Goal: Information Seeking & Learning: Find specific fact

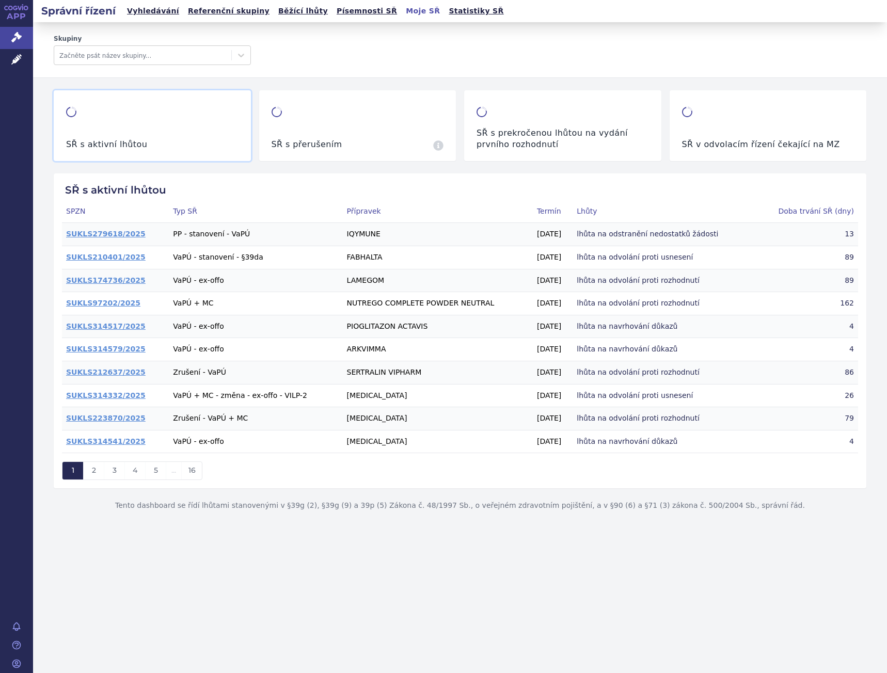
click at [164, 12] on link "Vyhledávání" at bounding box center [153, 11] width 58 height 14
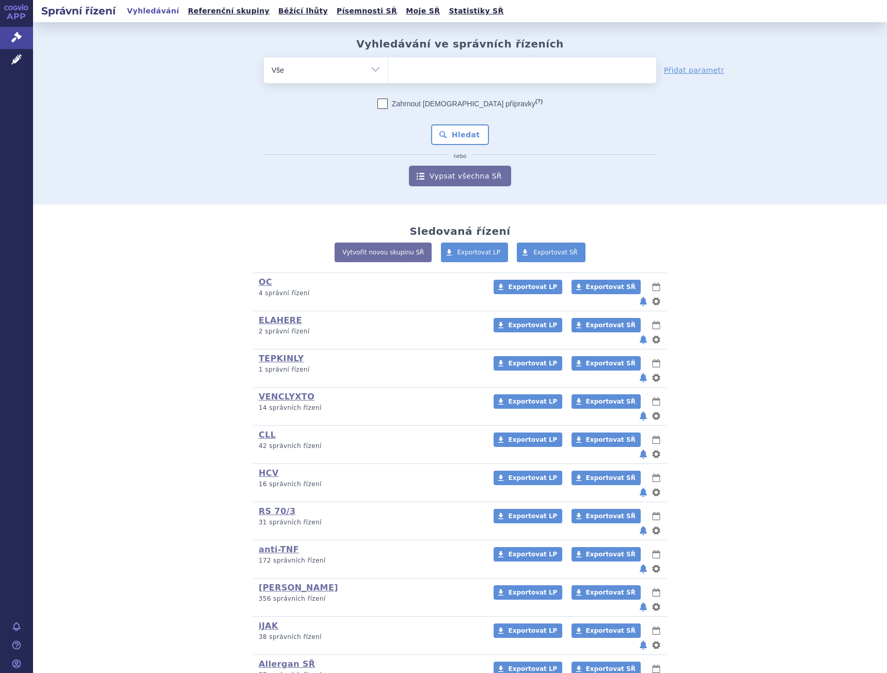
click at [451, 67] on ul at bounding box center [522, 68] width 268 height 22
click at [388, 67] on select at bounding box center [388, 70] width 1 height 26
click at [430, 67] on ul at bounding box center [522, 68] width 268 height 22
click at [388, 67] on select at bounding box center [388, 70] width 1 height 26
type input "te"
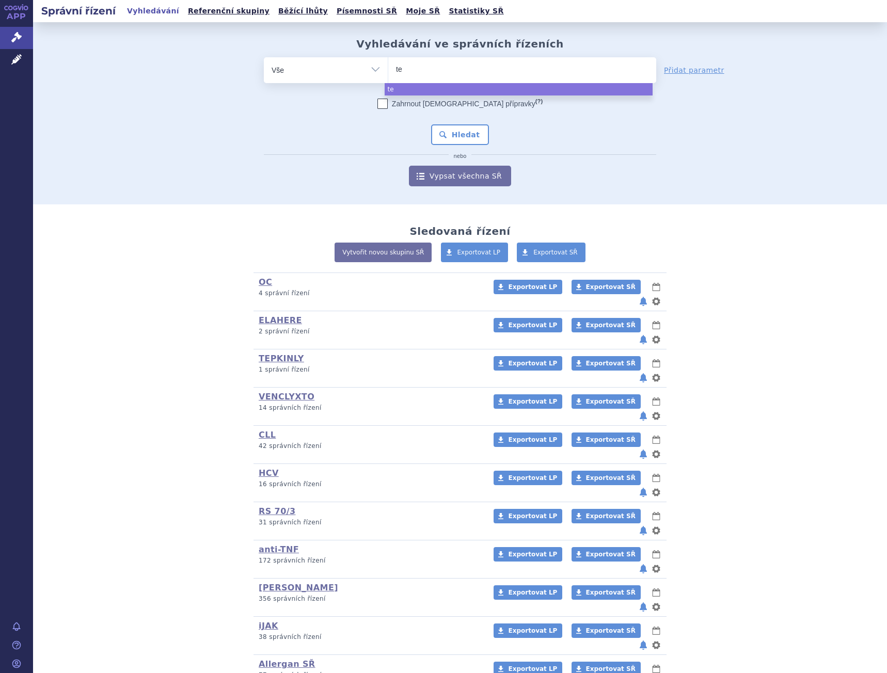
type input "tec"
type input "tecva"
type input "tecvai"
type input "tecvaily"
select select "tecvaily"
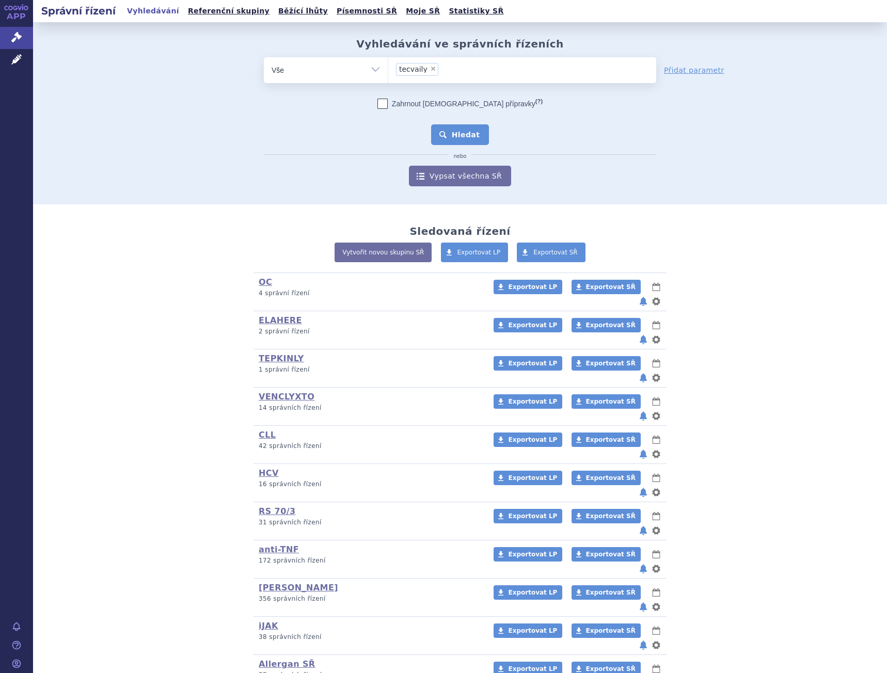
click at [446, 134] on button "Hledat" at bounding box center [460, 134] width 58 height 21
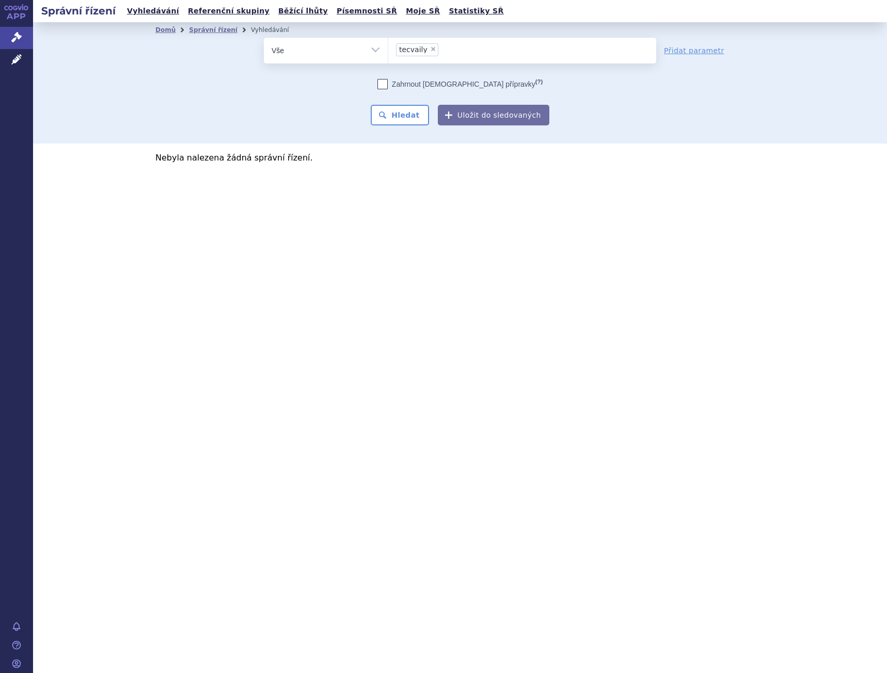
click at [430, 50] on span "×" at bounding box center [433, 49] width 6 height 6
click at [388, 50] on select "tecvaily" at bounding box center [388, 50] width 1 height 26
select select
type input "te"
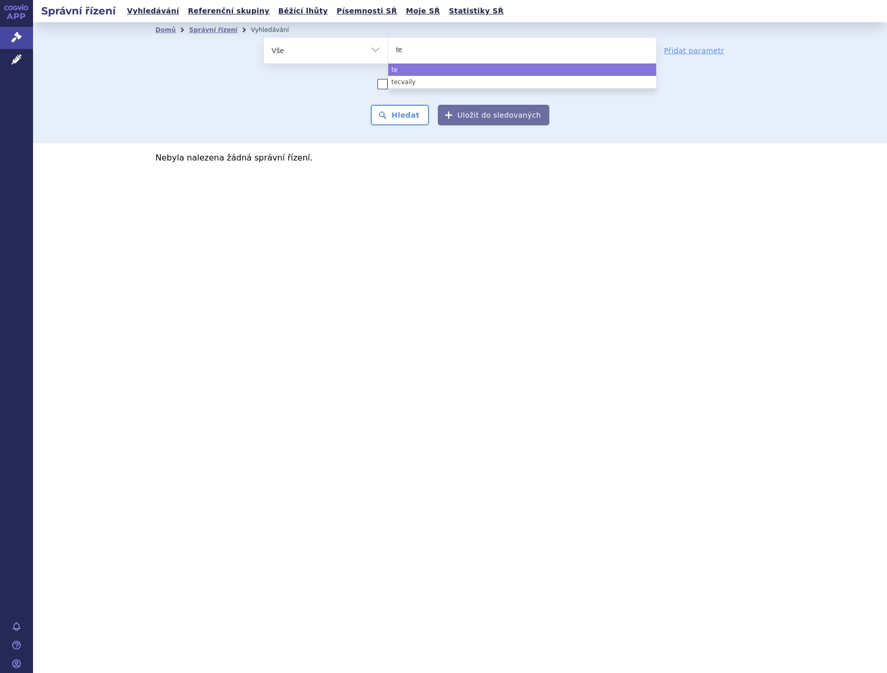
type input "tec"
type input "tecva"
type input "tecvay"
type input "tecvayl"
type input "tecvayli"
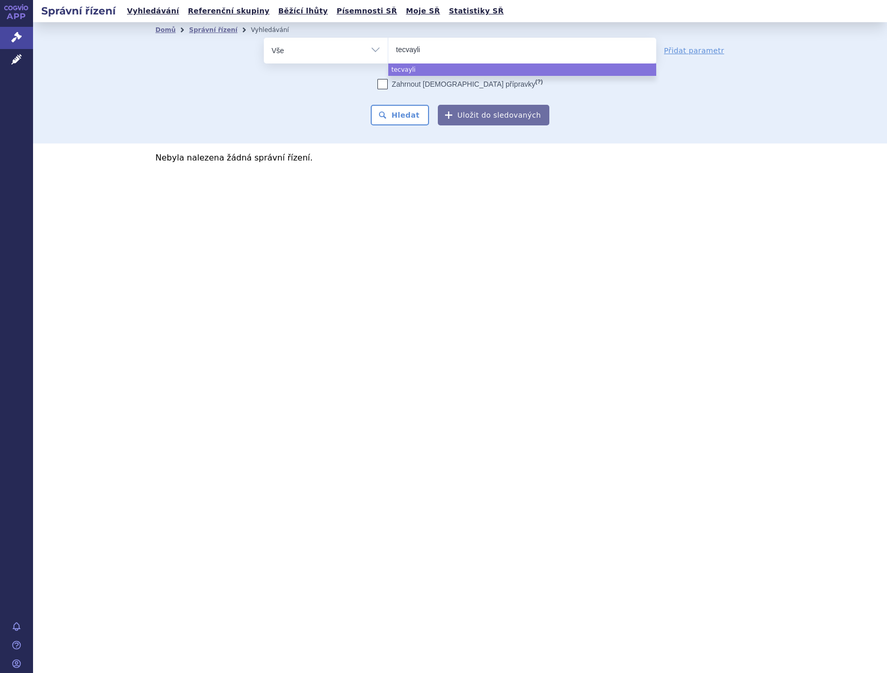
select select "tecvayli"
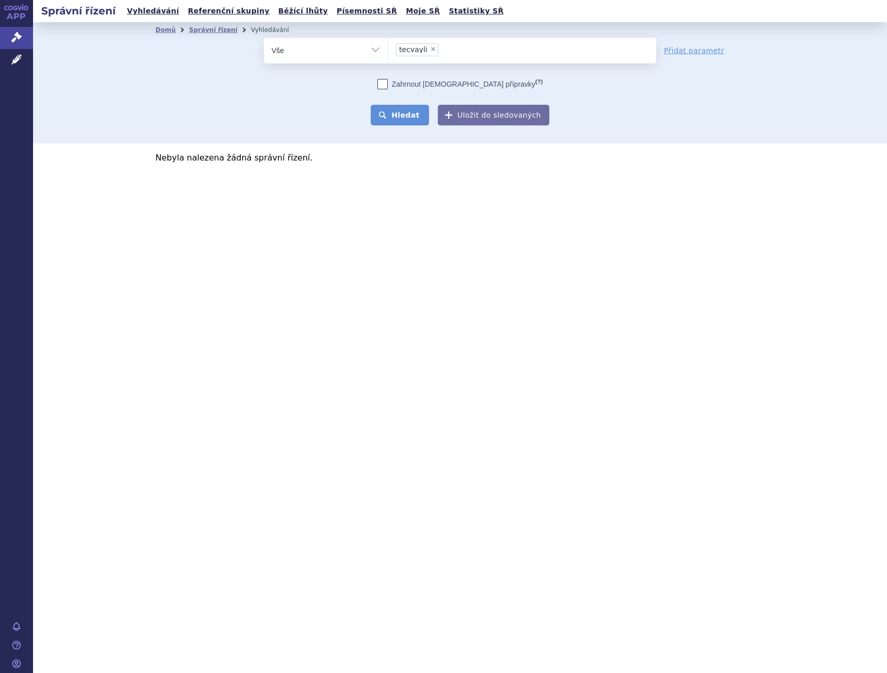
click at [423, 113] on button "Hledat" at bounding box center [399, 115] width 58 height 21
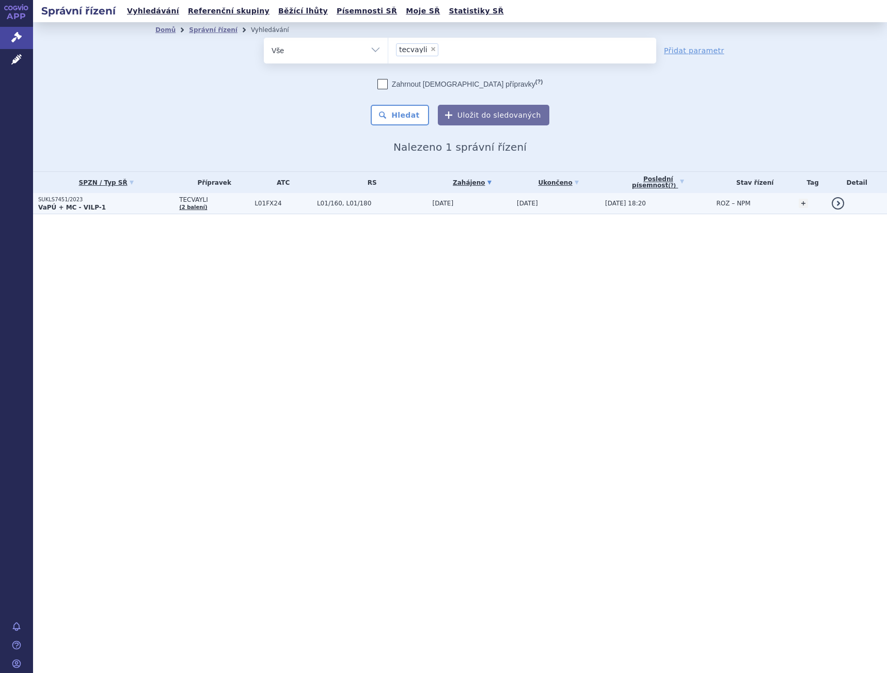
click at [140, 205] on p "VaPÚ + MC - VILP-1" at bounding box center [106, 207] width 136 height 8
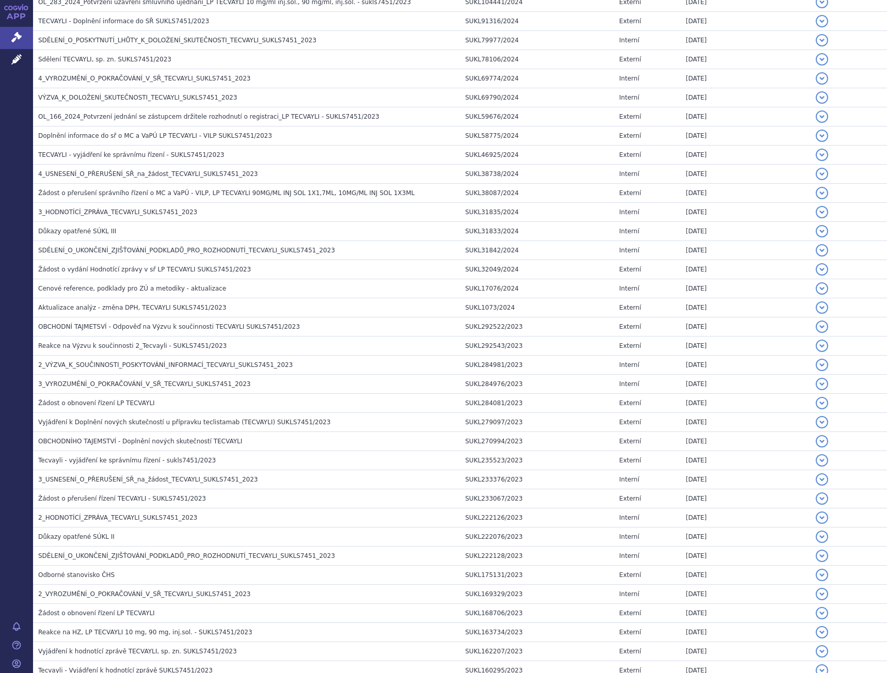
scroll to position [52, 0]
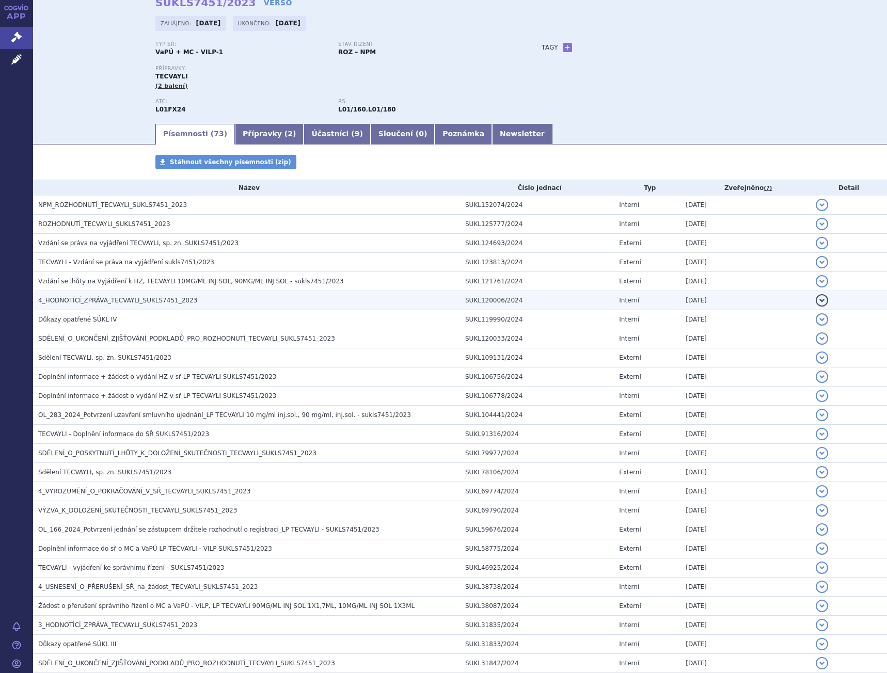
click at [126, 302] on span "4_HODNOTÍCÍ_ZPRÁVA_TECVAYLI_SUKLS7451_2023" at bounding box center [117, 300] width 159 height 7
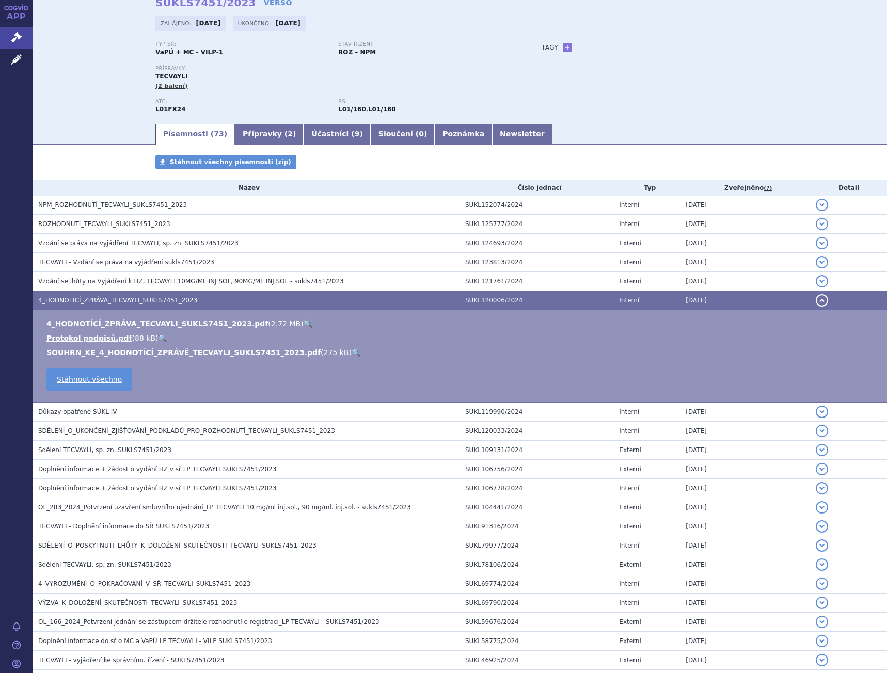
click at [303, 321] on link "🔍" at bounding box center [307, 323] width 9 height 8
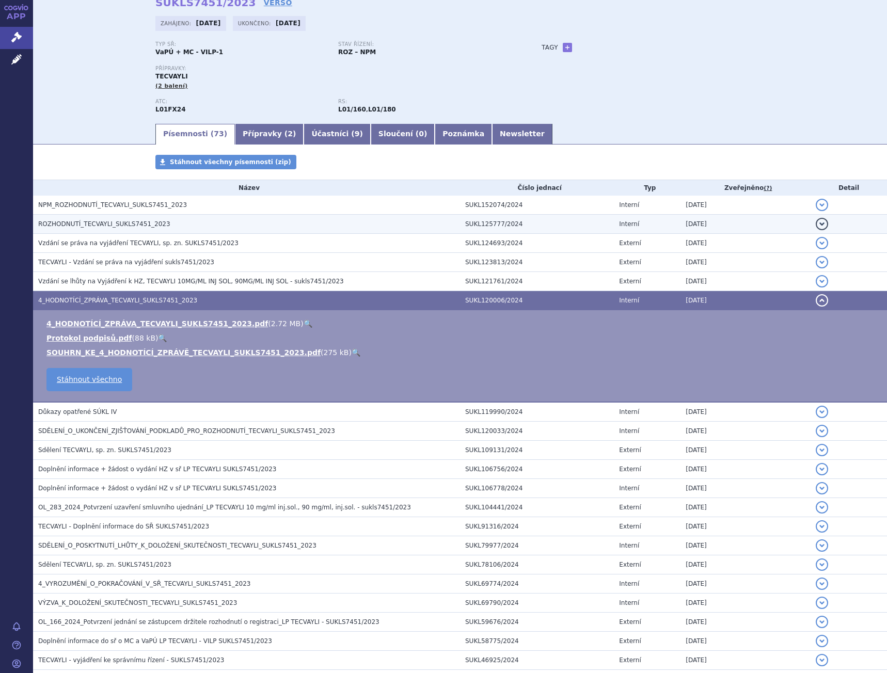
click at [89, 231] on td "ROZHODNUTÍ_TECVAYLI_SUKLS7451_2023" at bounding box center [246, 224] width 427 height 19
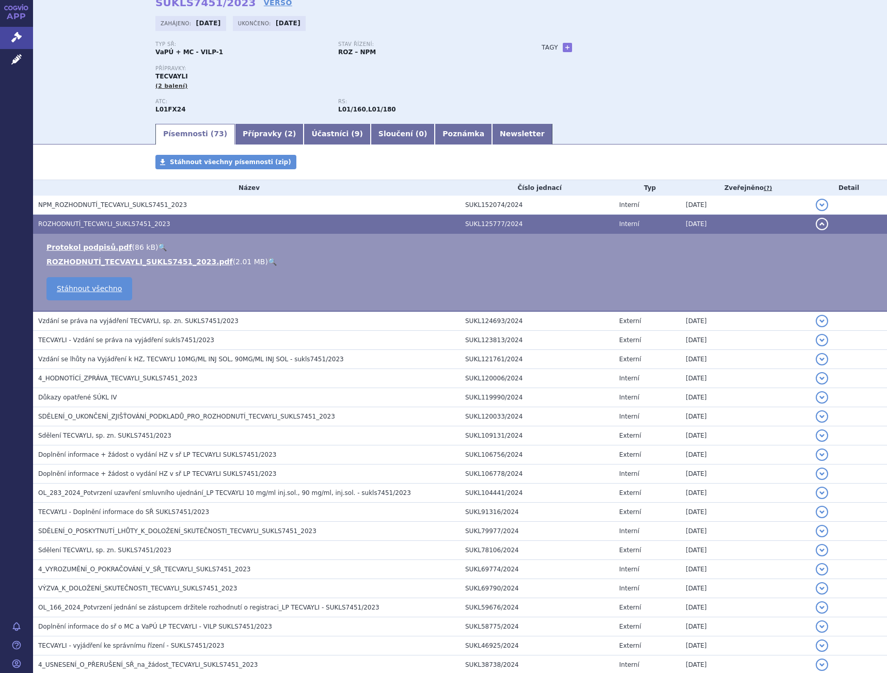
click at [268, 263] on link "🔍" at bounding box center [272, 261] width 9 height 8
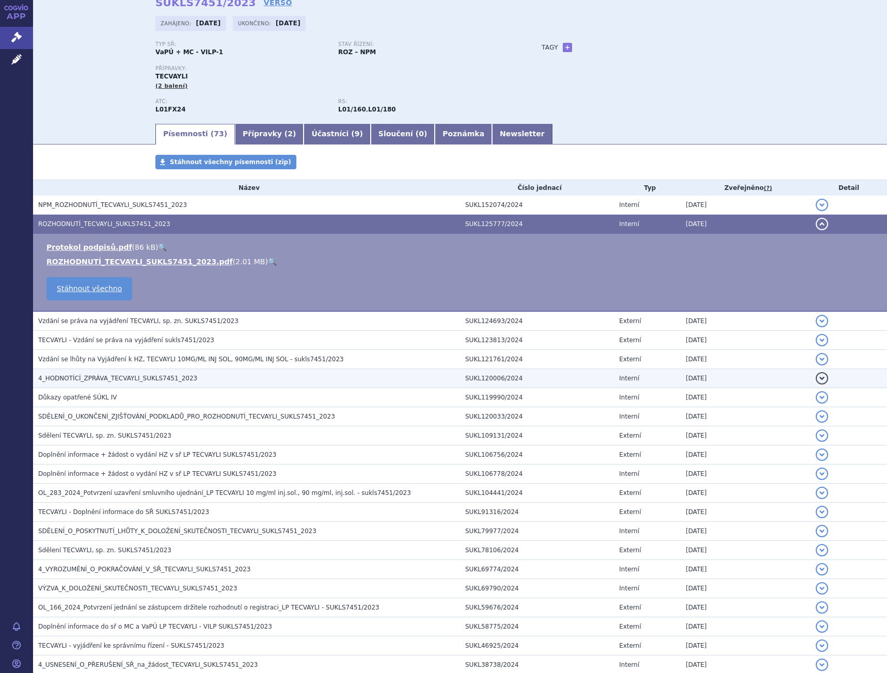
click at [173, 384] on td "4_HODNOTÍCÍ_ZPRÁVA_TECVAYLI_SUKLS7451_2023" at bounding box center [246, 378] width 427 height 19
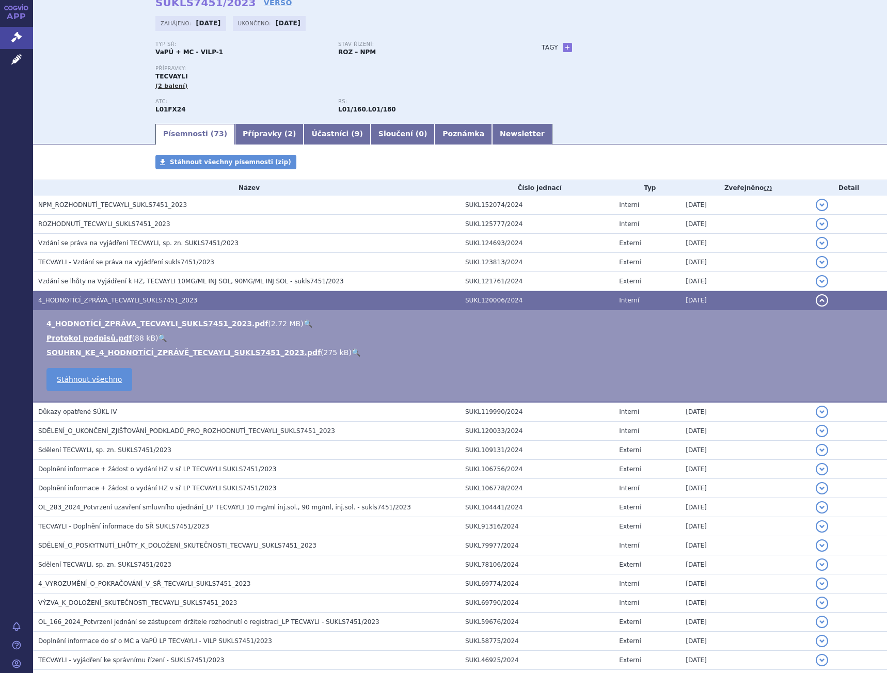
click at [303, 324] on link "🔍" at bounding box center [307, 323] width 9 height 8
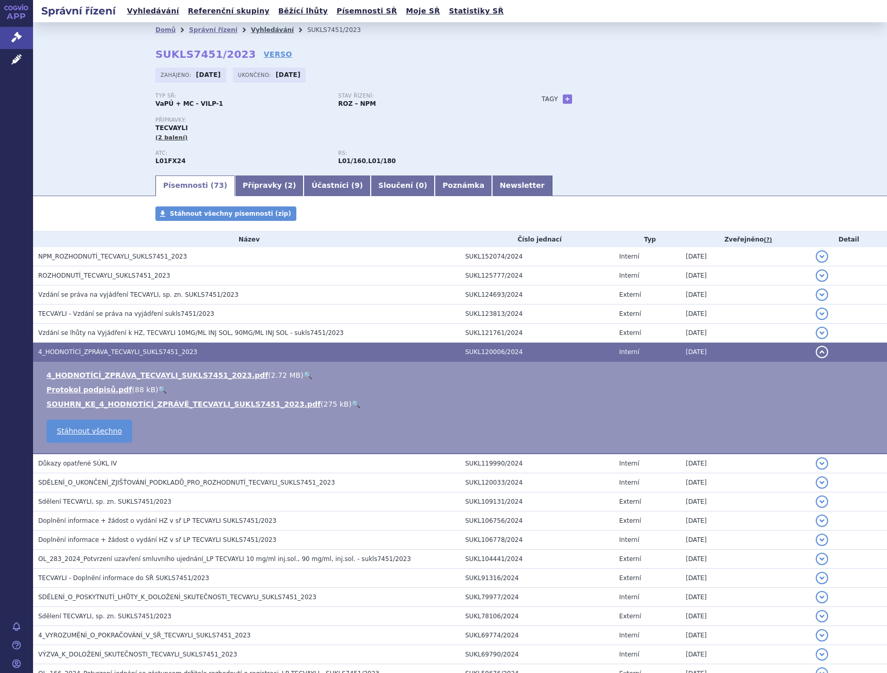
click at [252, 34] on link "Vyhledávání" at bounding box center [272, 29] width 43 height 7
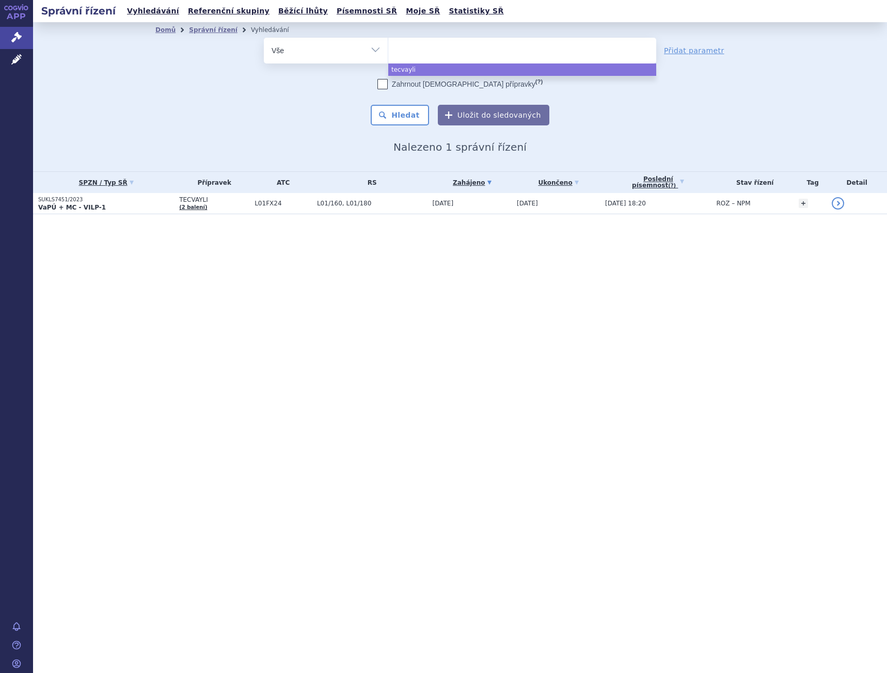
click at [429, 50] on ul at bounding box center [522, 49] width 268 height 22
click at [388, 50] on select "tecvayli" at bounding box center [388, 50] width 1 height 26
select select "tecvayli"
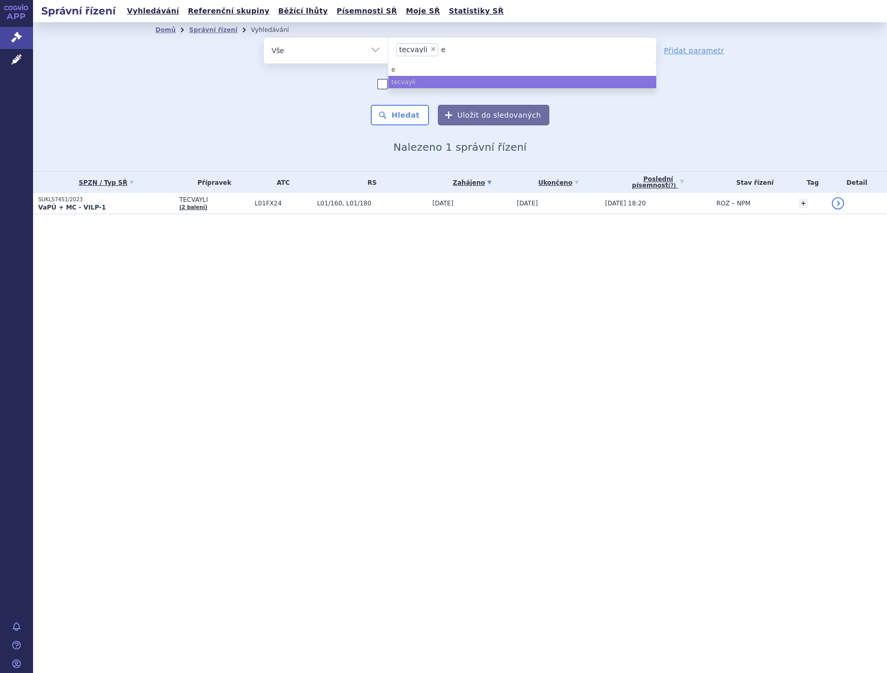
type input "el"
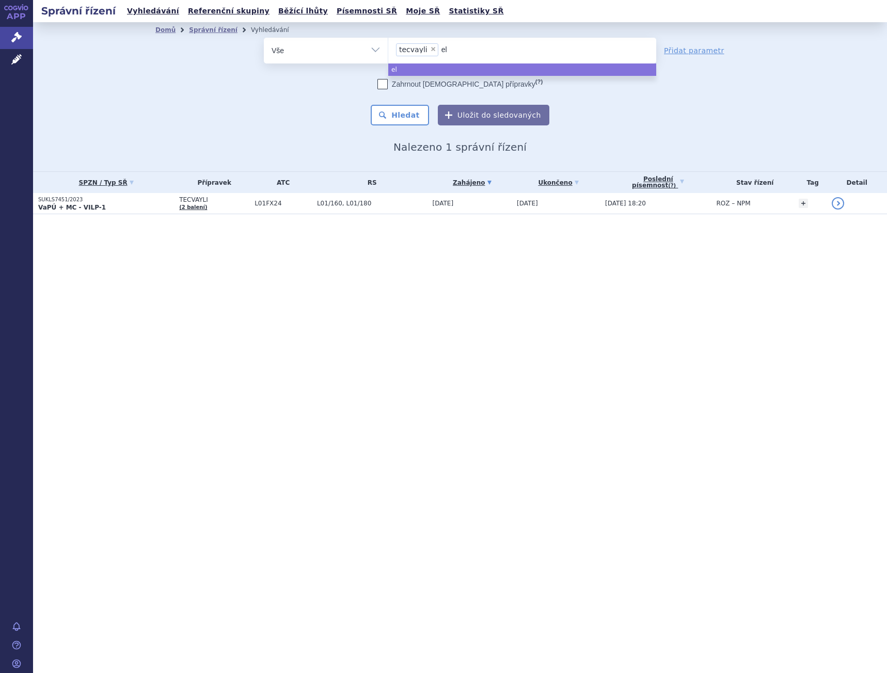
type input "elr"
type input "elre"
type input "elrex"
type input "elrexfi"
type input "elrexfio"
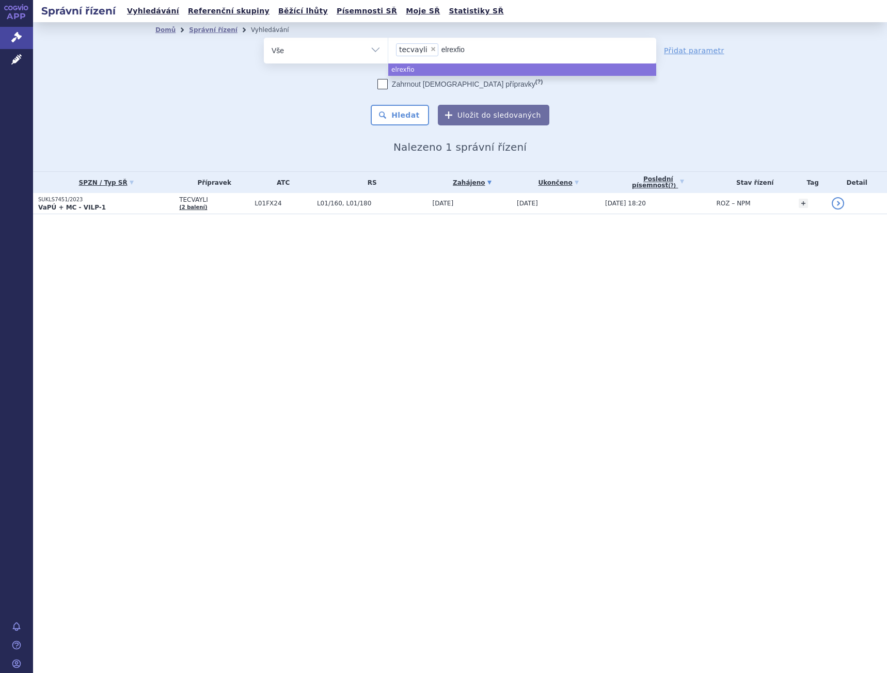
click at [430, 50] on span "×" at bounding box center [433, 49] width 6 height 6
click at [388, 50] on select "tecvayli elrexfio" at bounding box center [388, 50] width 1 height 26
select select
type input "e"
type input "el"
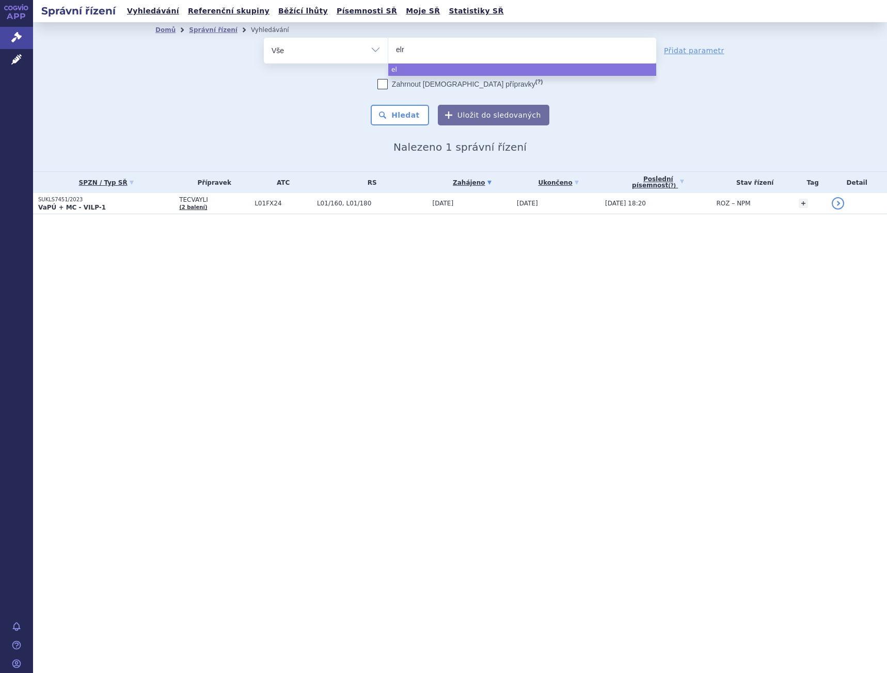
type input "elre"
type input "elrex"
type input "elrexfi"
type input "elrexfio"
select select "elrexfio"
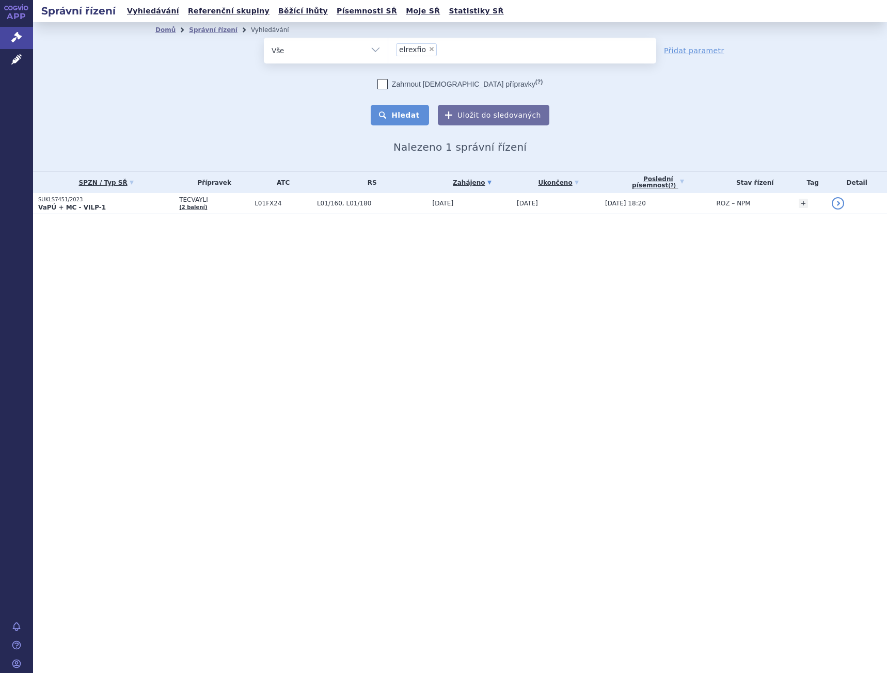
click at [400, 117] on button "Hledat" at bounding box center [399, 115] width 58 height 21
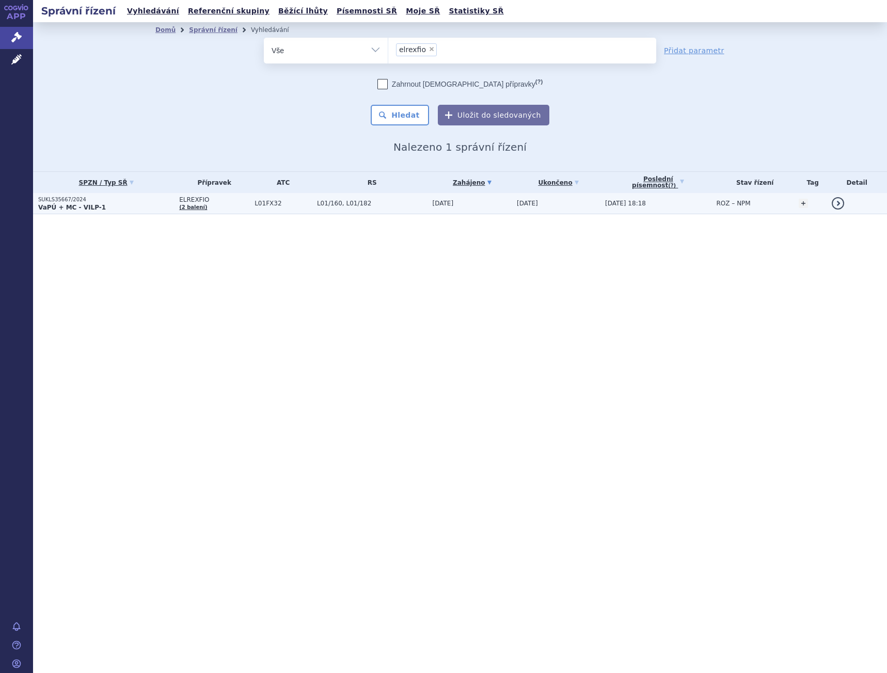
click at [156, 211] on p "VaPÚ + MC - VILP-1" at bounding box center [106, 207] width 136 height 8
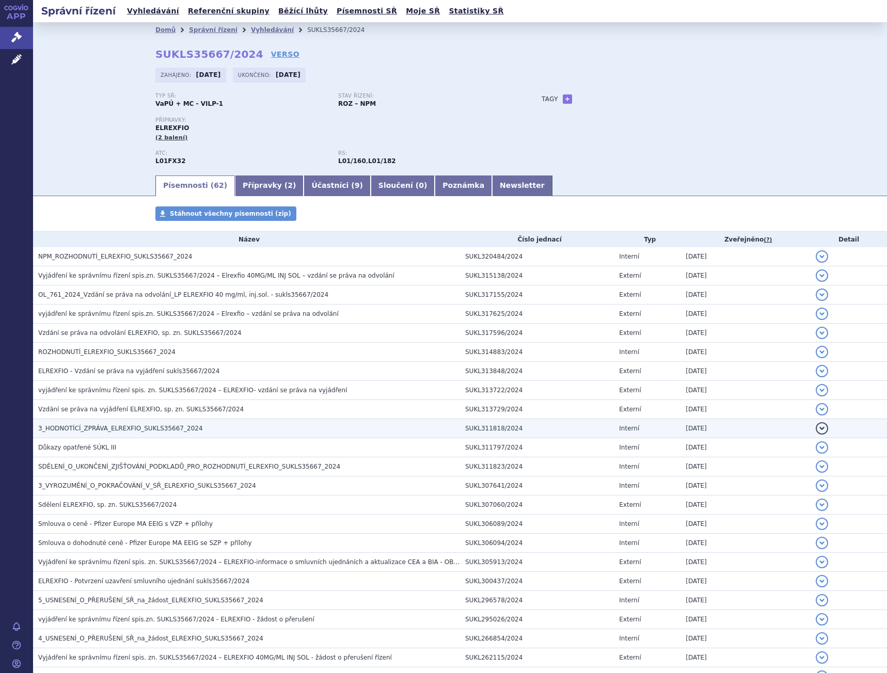
click at [111, 430] on span "3_HODNOTÍCÍ_ZPRÁVA_ELREXFIO_SUKLS35667_2024" at bounding box center [120, 428] width 165 height 7
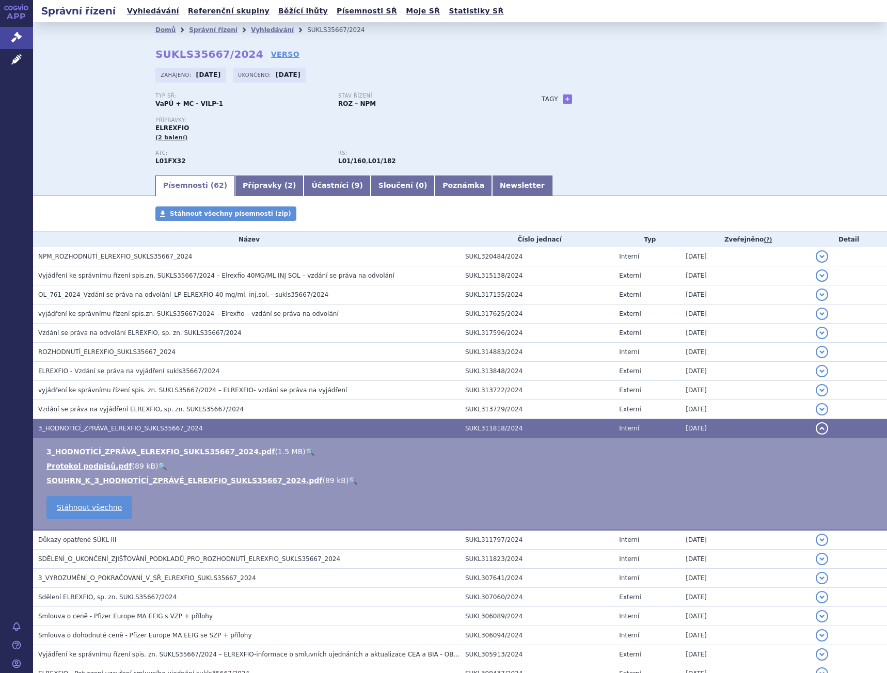
click at [305, 450] on link "🔍" at bounding box center [309, 451] width 9 height 8
click at [270, 29] on link "Vyhledávání" at bounding box center [272, 29] width 43 height 7
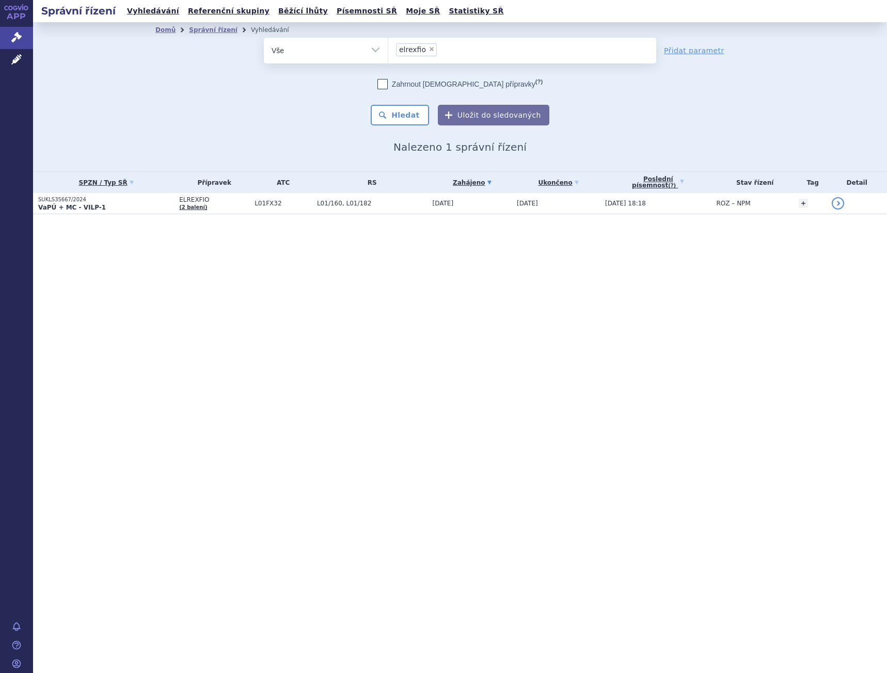
click at [428, 50] on span "×" at bounding box center [431, 49] width 6 height 6
click at [388, 50] on select "elrexfio" at bounding box center [388, 50] width 1 height 26
select select
type input "dar"
type input "darz"
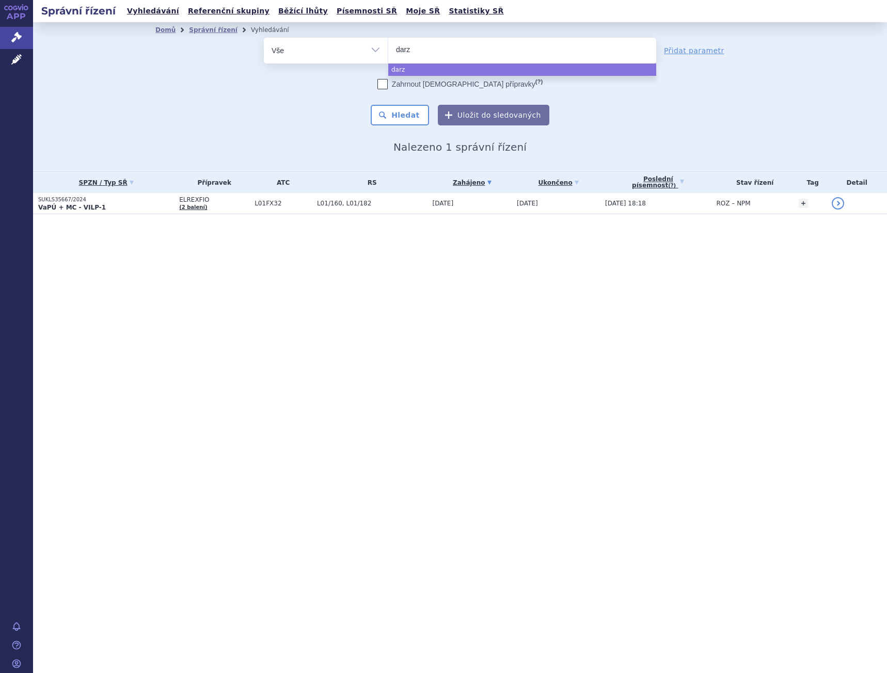
type input "darza"
type input "darzal"
type input "darzale"
type input "[MEDICAL_DATA]"
select select "darzalex"
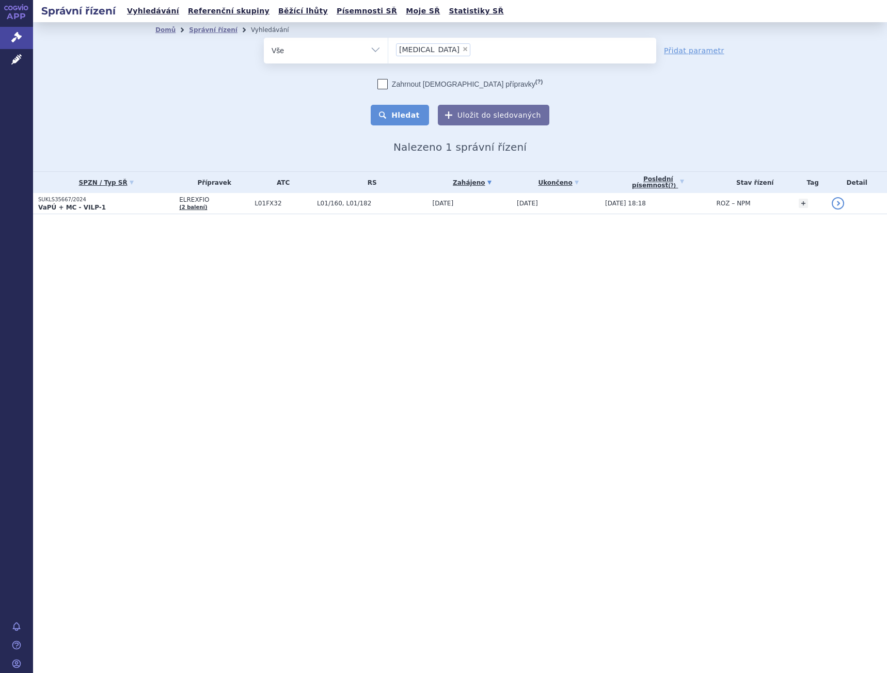
click at [425, 116] on button "Hledat" at bounding box center [399, 115] width 58 height 21
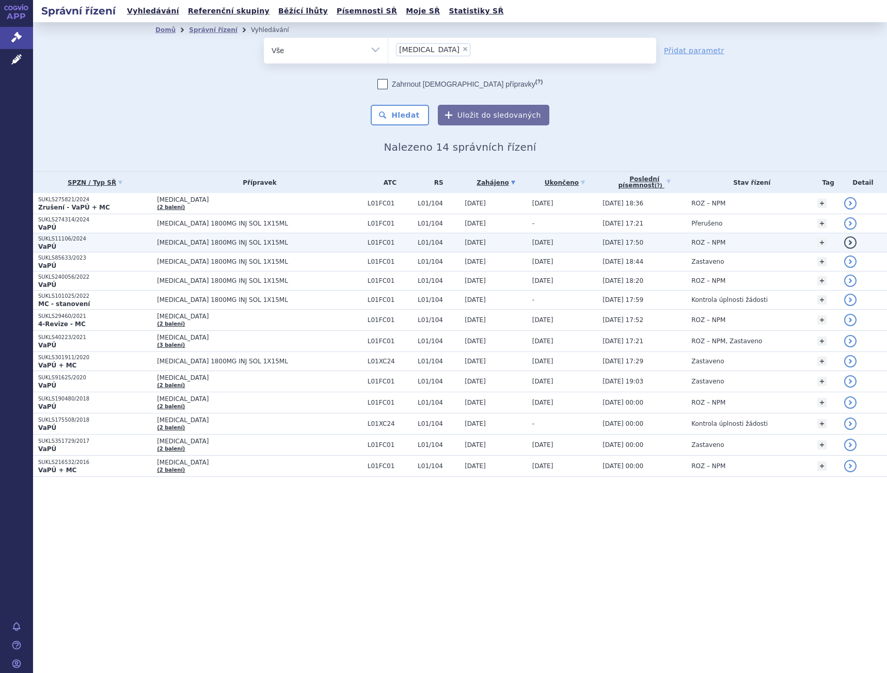
click at [158, 240] on span "[MEDICAL_DATA] 1800MG INJ SOL 1X15ML" at bounding box center [259, 242] width 205 height 7
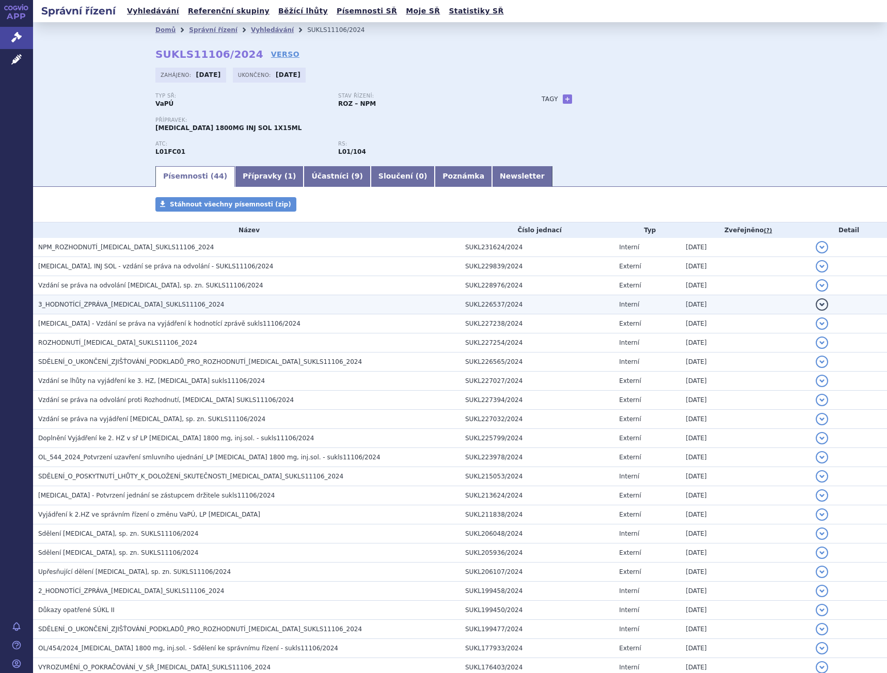
click at [126, 309] on h3 "3_HODNOTÍCÍ_ZPRÁVA_[MEDICAL_DATA]_SUKLS11106_2024" at bounding box center [249, 304] width 422 height 10
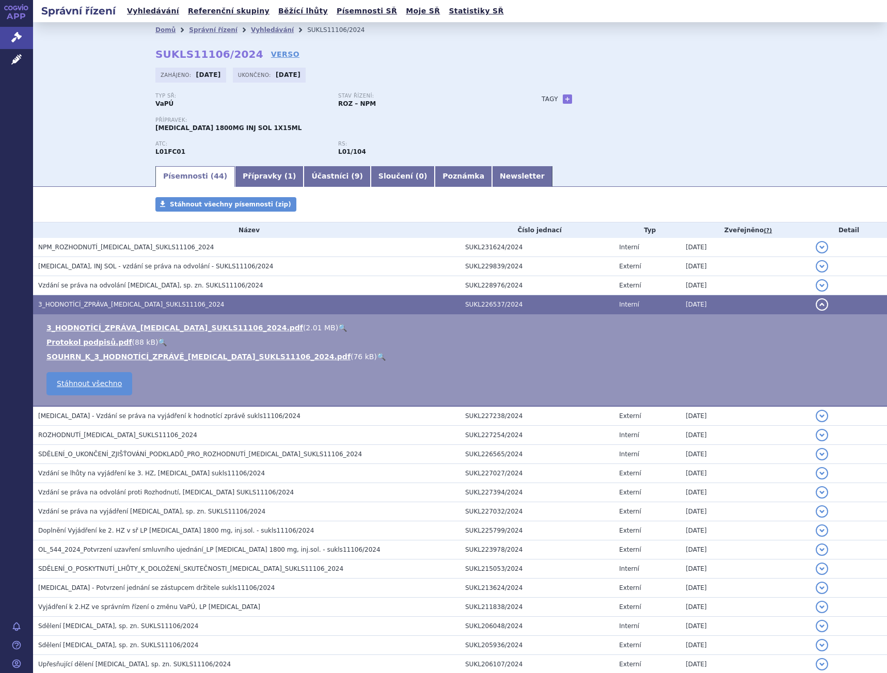
click at [338, 328] on link "🔍" at bounding box center [342, 328] width 9 height 8
click at [282, 33] on li "Vyhledávání" at bounding box center [279, 29] width 56 height 15
click at [269, 29] on link "Vyhledávání" at bounding box center [272, 29] width 43 height 7
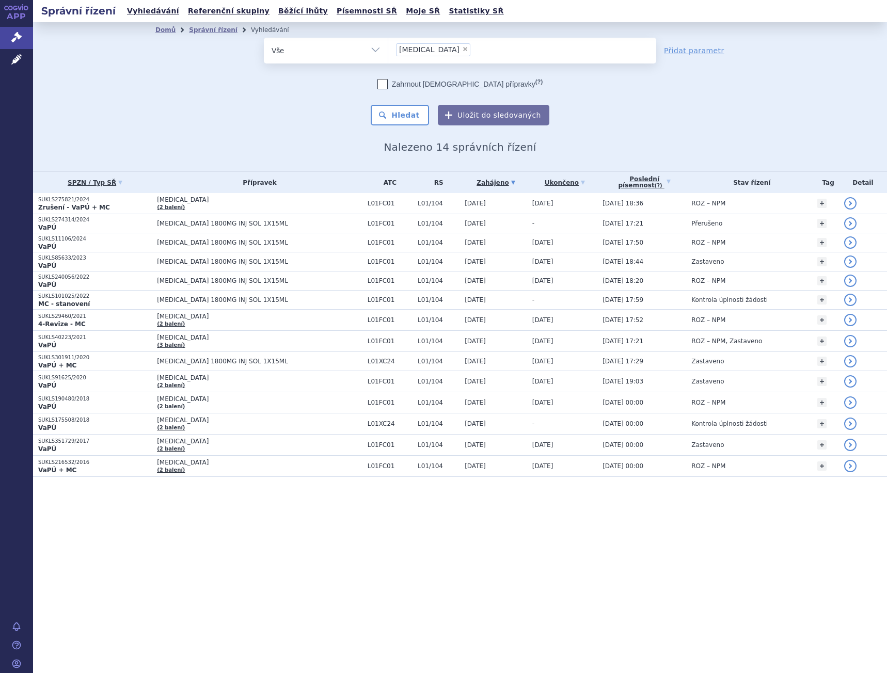
click at [473, 46] on input "darzalex × darzalex" at bounding box center [476, 49] width 6 height 13
click at [462, 52] on span "×" at bounding box center [465, 49] width 6 height 6
click at [388, 52] on select "darzalex" at bounding box center [388, 50] width 1 height 26
click at [432, 46] on ul "× darzalex" at bounding box center [522, 49] width 268 height 23
click at [388, 46] on select "darzalex" at bounding box center [388, 50] width 1 height 26
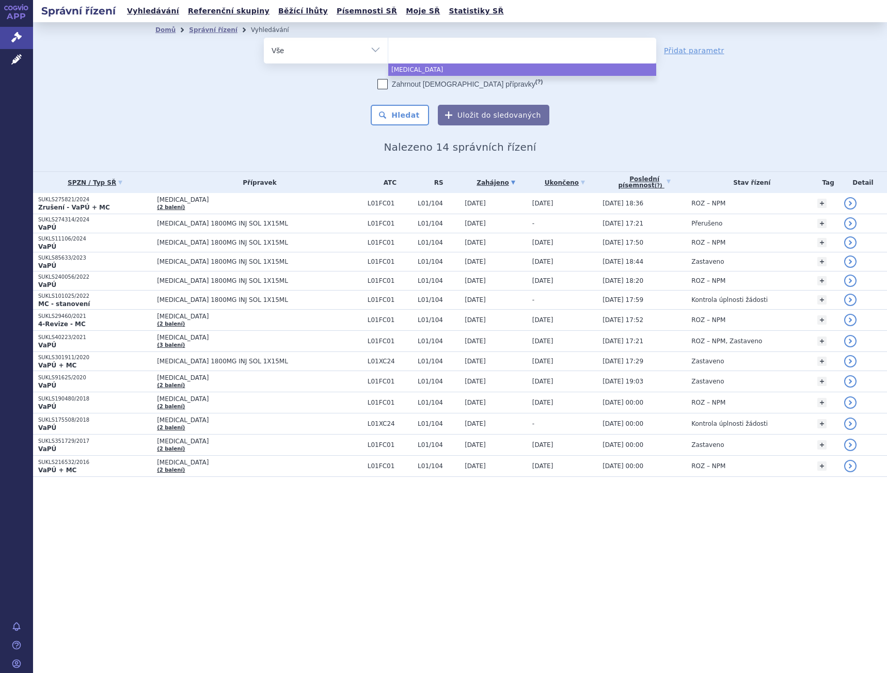
click at [441, 57] on ul at bounding box center [522, 49] width 268 height 22
click at [388, 57] on select "darzalex" at bounding box center [388, 50] width 1 height 26
select select "darzalex"
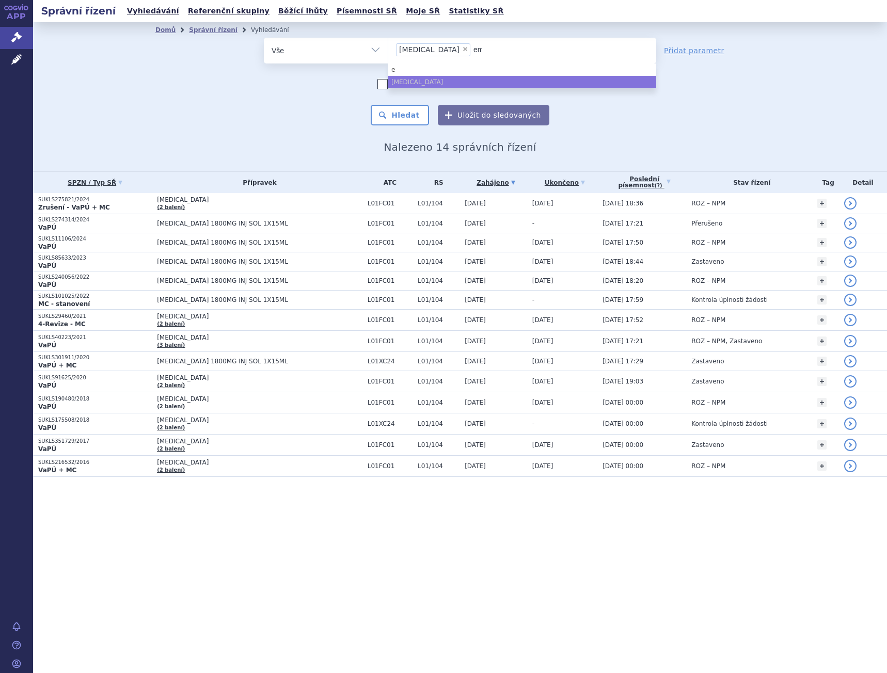
type input "emp"
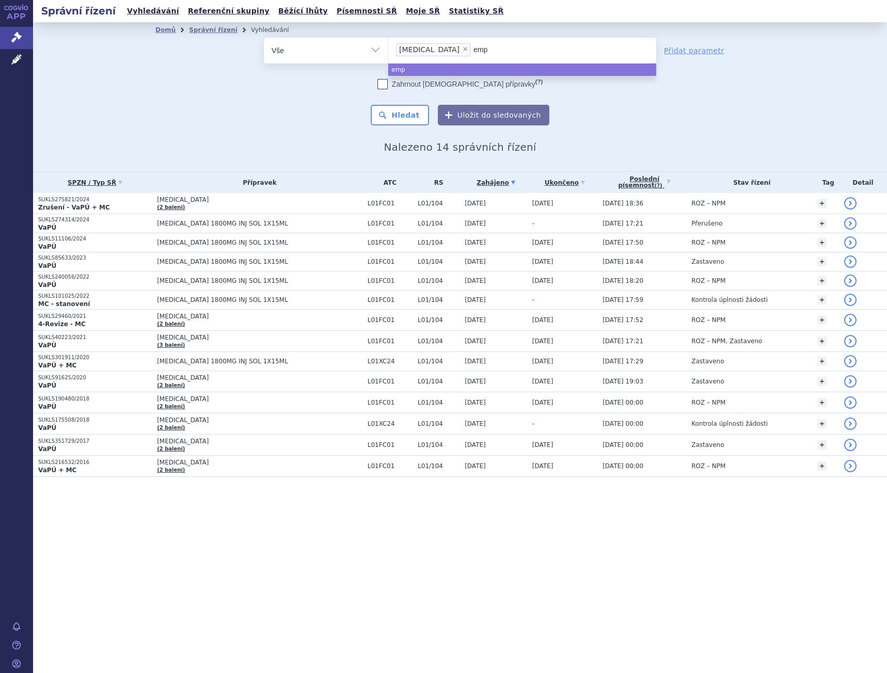
type input "empl"
type input "empli"
type input "emplic"
type input "emplicit"
type input "empliciti"
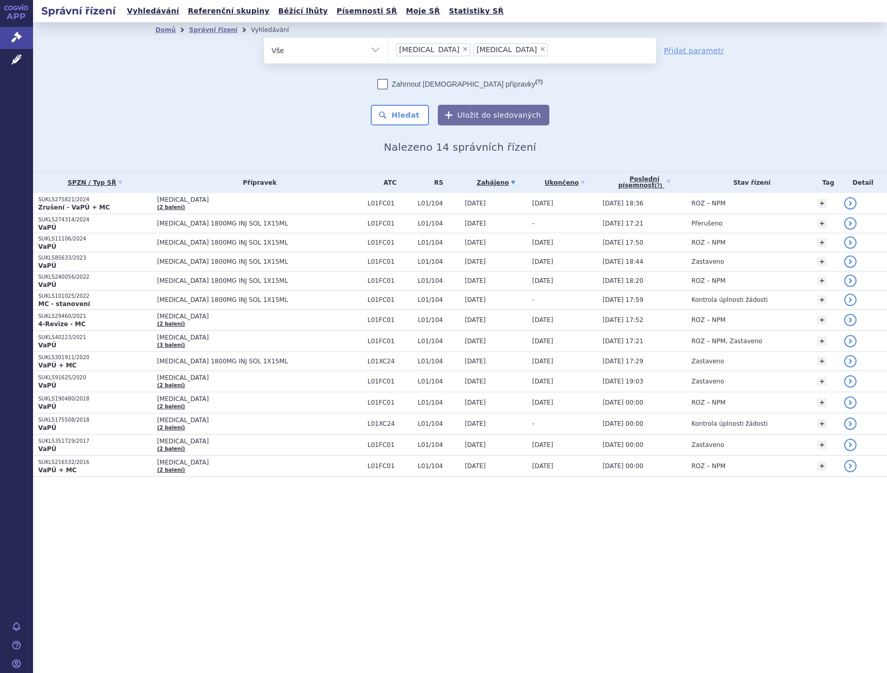
click at [462, 49] on span "×" at bounding box center [465, 49] width 6 height 6
click at [388, 49] on select "darzalex empliciti" at bounding box center [388, 50] width 1 height 26
select select "empliciti"
click at [414, 107] on button "Hledat" at bounding box center [399, 115] width 58 height 21
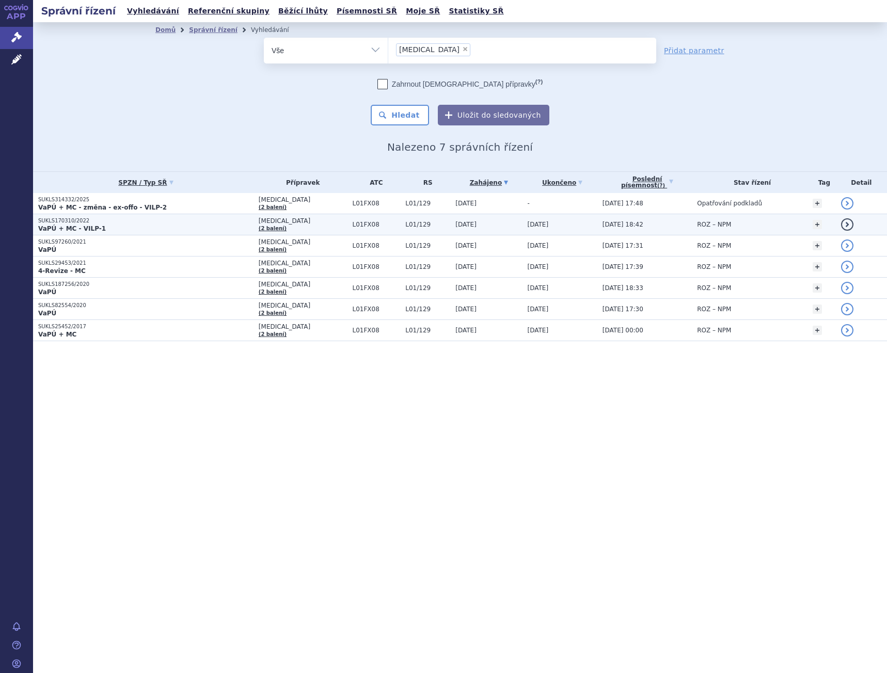
click at [147, 227] on p "VaPÚ + MC - VILP-1" at bounding box center [145, 228] width 215 height 8
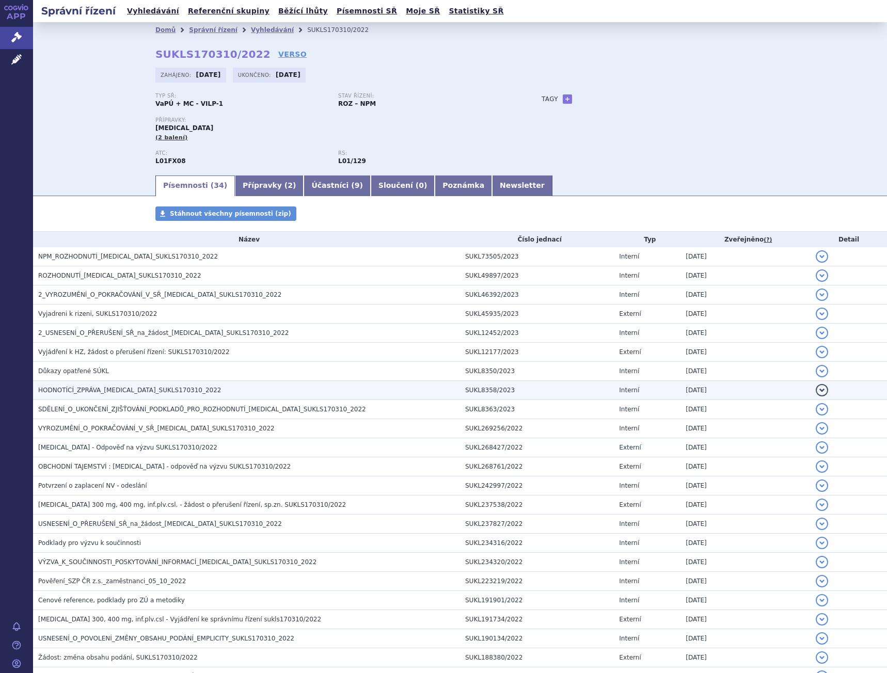
click at [136, 393] on span "HODNOTÍCÍ_ZPRÁVA_[MEDICAL_DATA]_SUKLS170310_2022" at bounding box center [129, 389] width 183 height 7
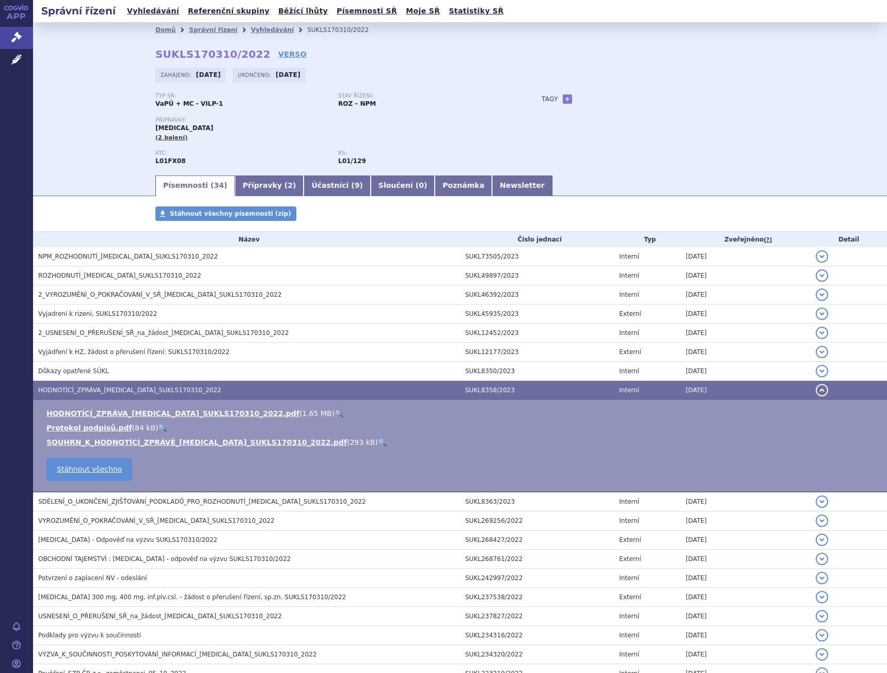
click at [334, 413] on link "🔍" at bounding box center [338, 413] width 9 height 8
click at [144, 7] on link "Vyhledávání" at bounding box center [153, 11] width 58 height 14
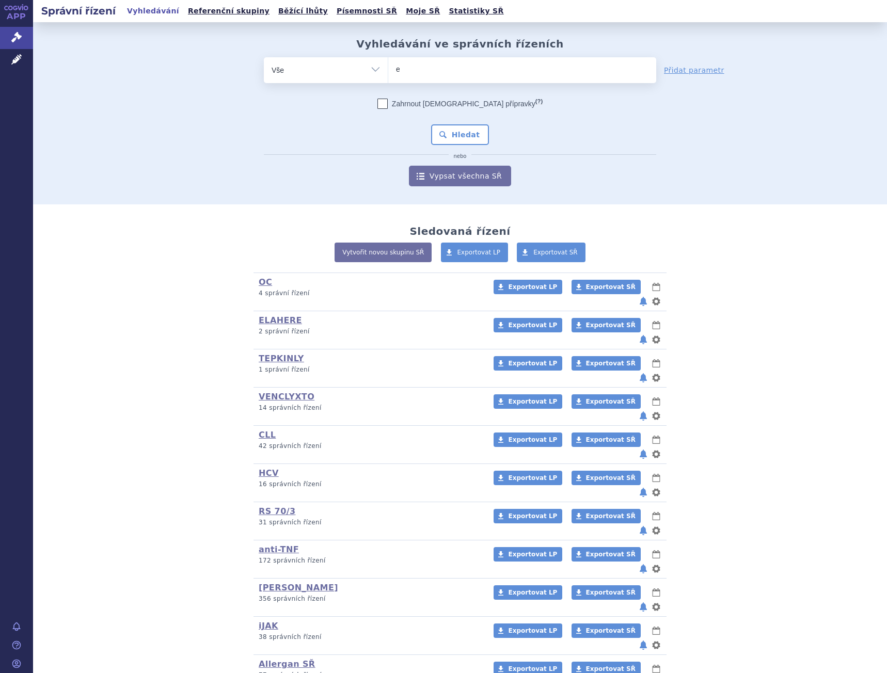
type input "el"
type input "elre"
type input "elrex"
type input "elrexfi"
type input "elrexfio"
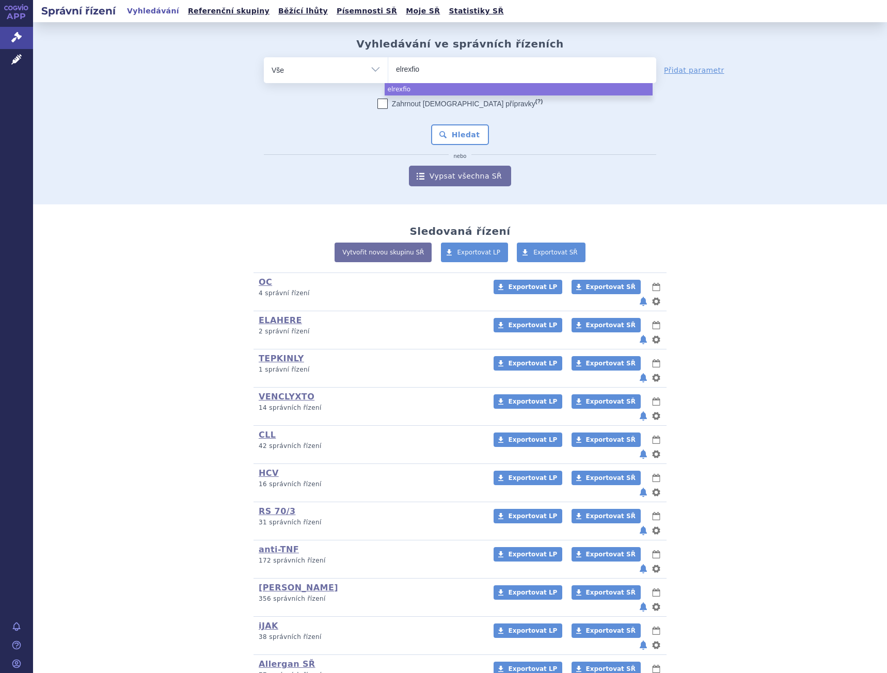
select select "elrexfio"
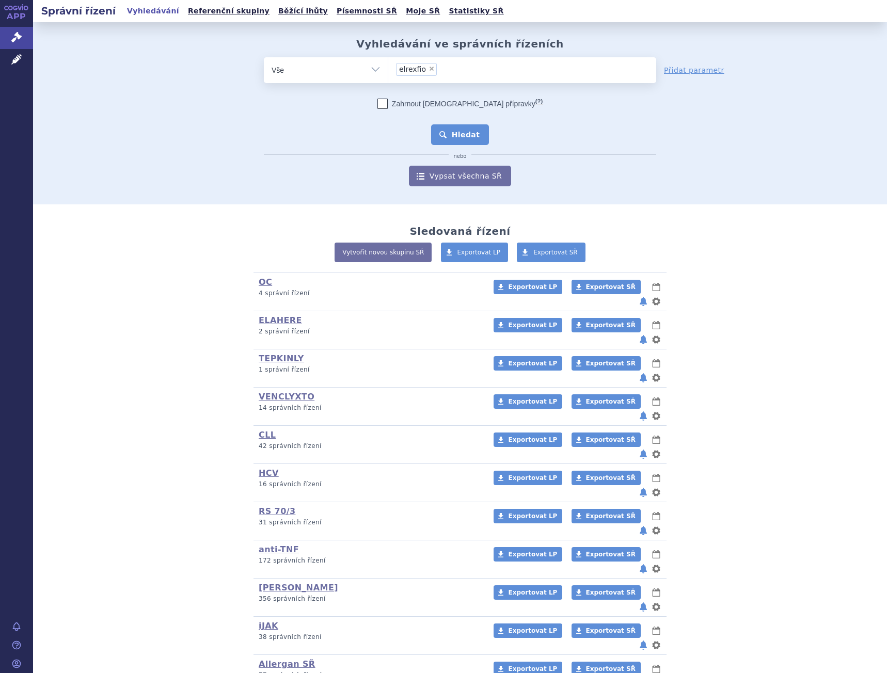
click at [466, 137] on button "Hledat" at bounding box center [460, 134] width 58 height 21
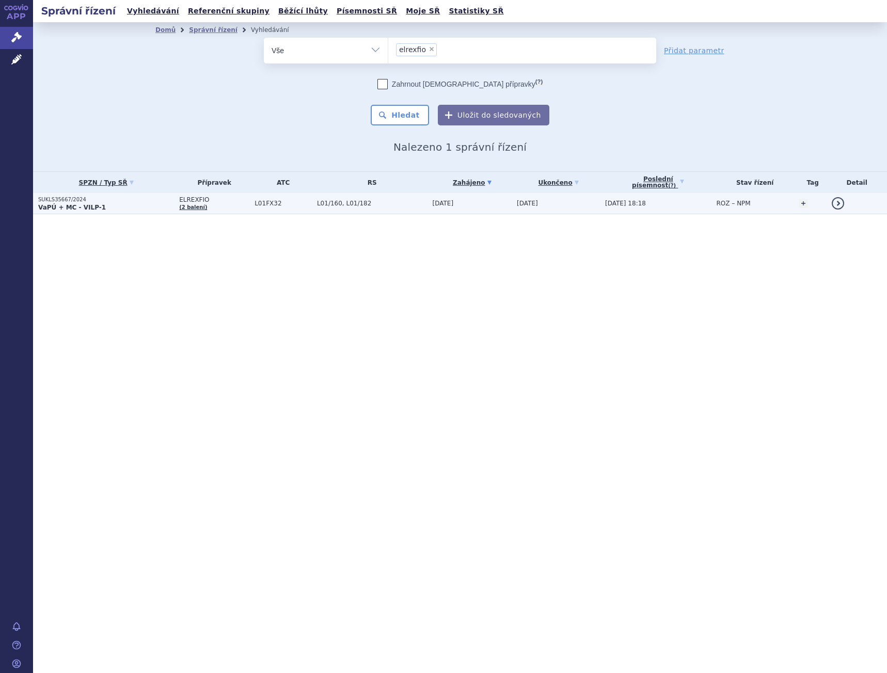
click at [155, 211] on p "VaPÚ + MC - VILP-1" at bounding box center [106, 207] width 136 height 8
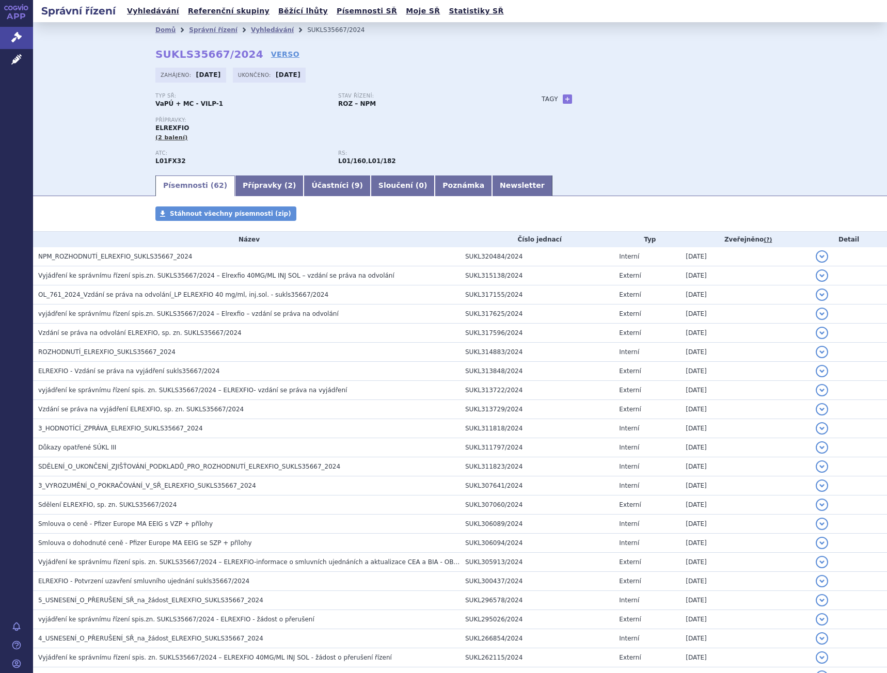
scroll to position [820, 0]
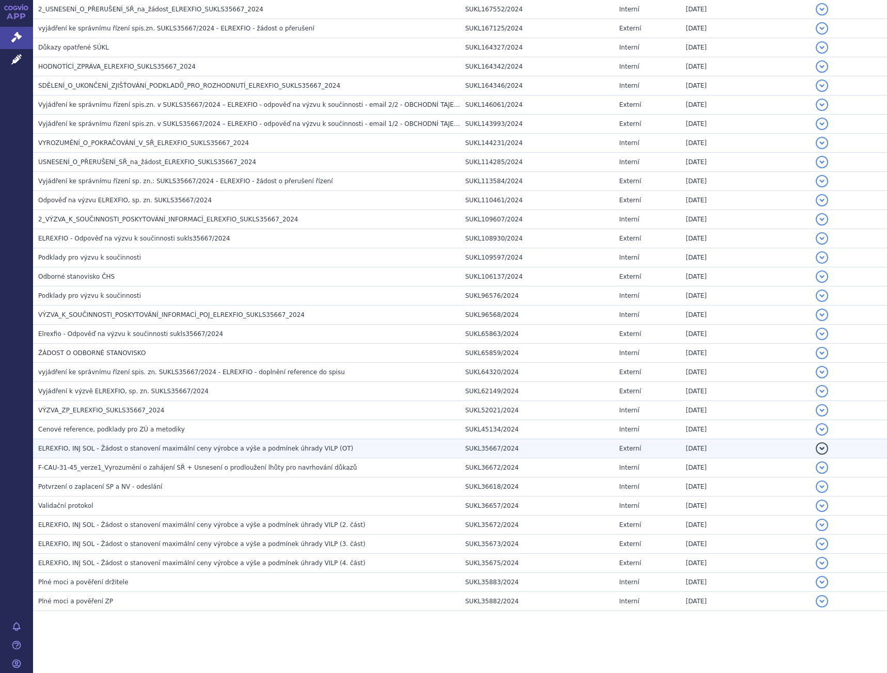
click at [120, 451] on span "ELREXFIO, INJ SOL - Žádost o stanovení maximální ceny výrobce a výše a podmínek…" at bounding box center [195, 448] width 315 height 7
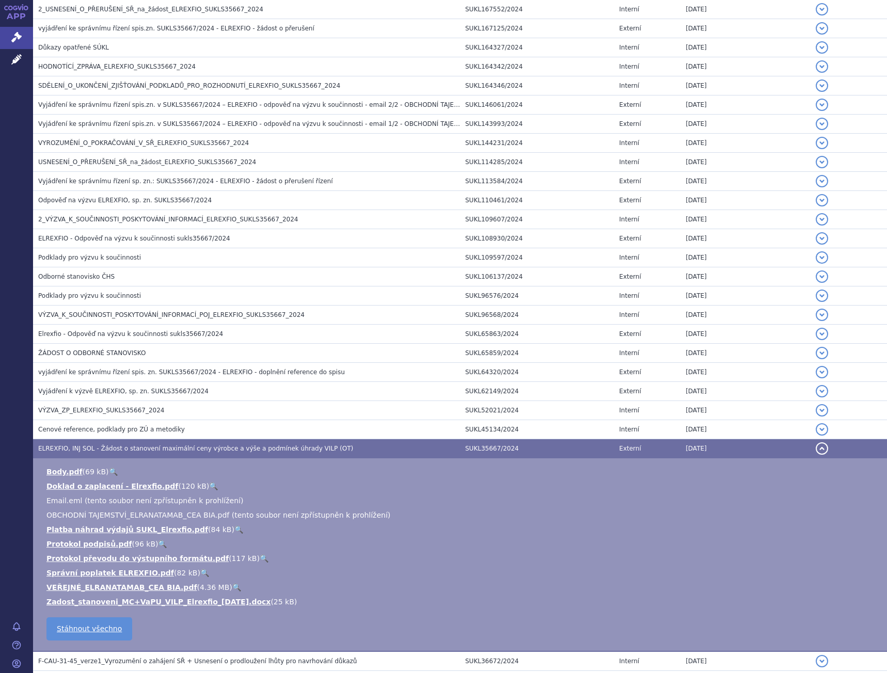
click at [232, 587] on link "🔍" at bounding box center [236, 587] width 9 height 8
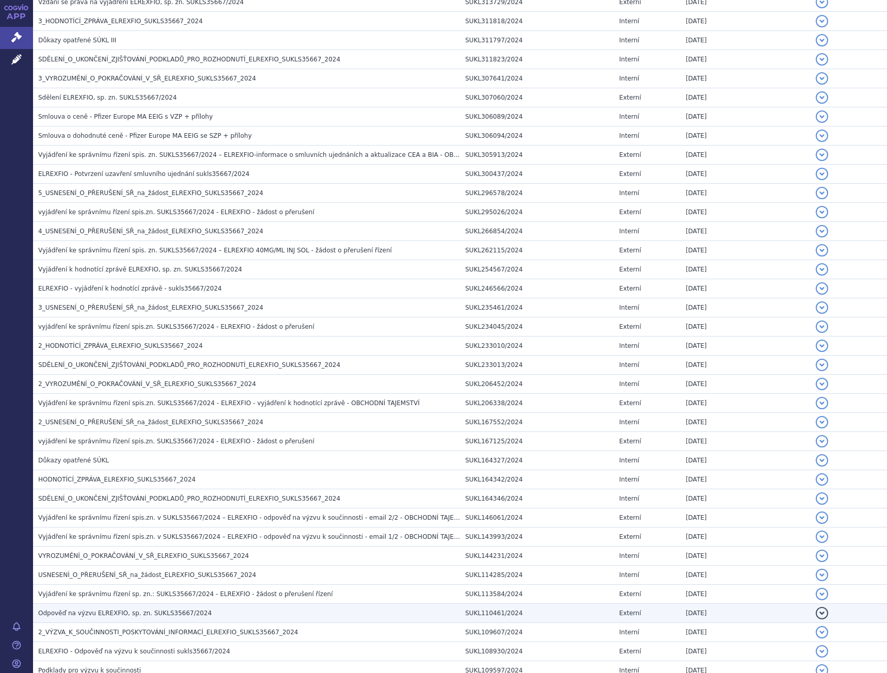
scroll to position [0, 0]
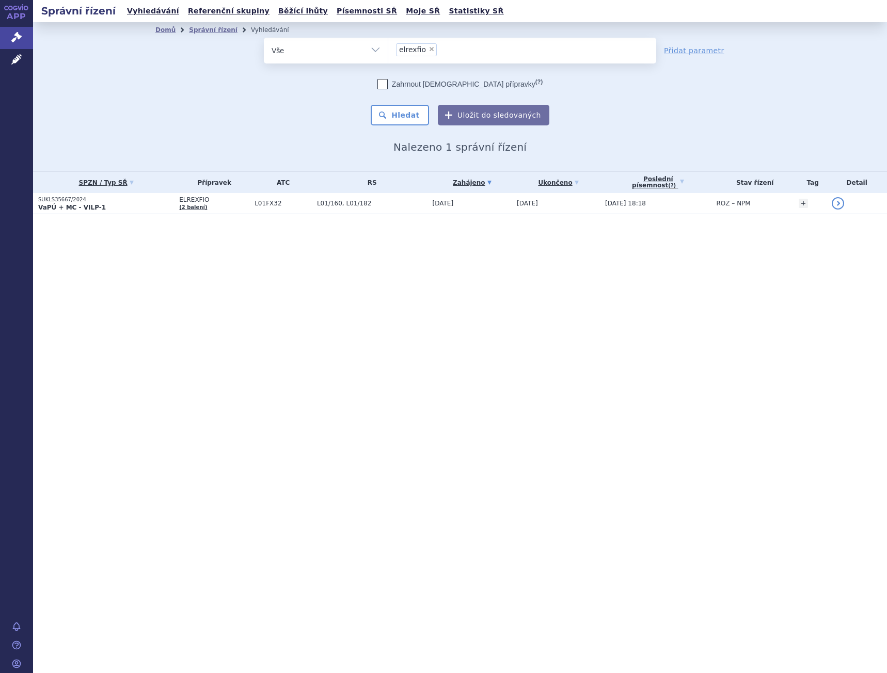
click at [440, 51] on input "elrexfio × elrexfio" at bounding box center [443, 49] width 6 height 13
type input "te"
type input "tec"
type input "tecva"
type input "tecvay"
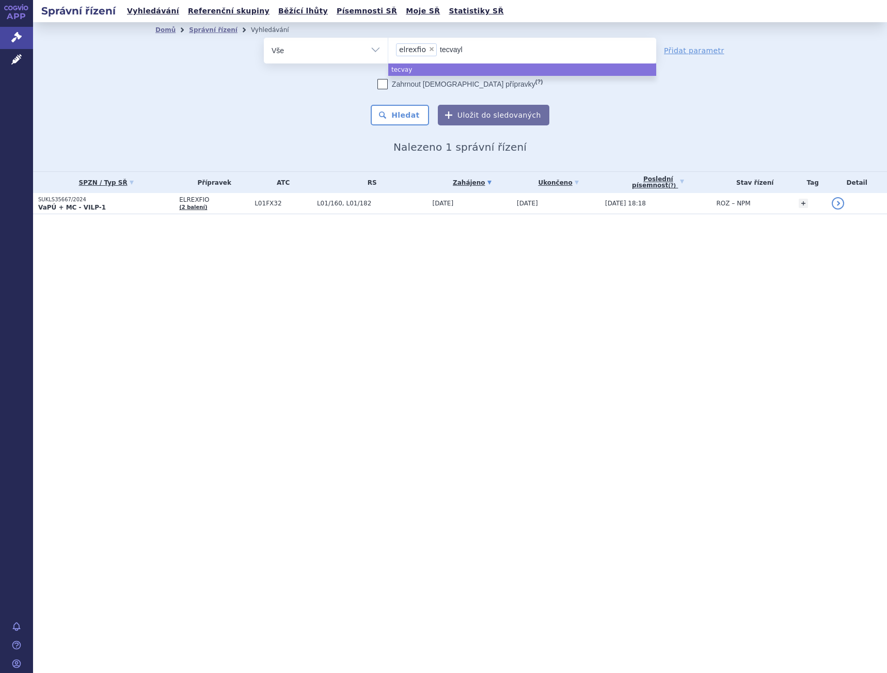
type input "tecvayli"
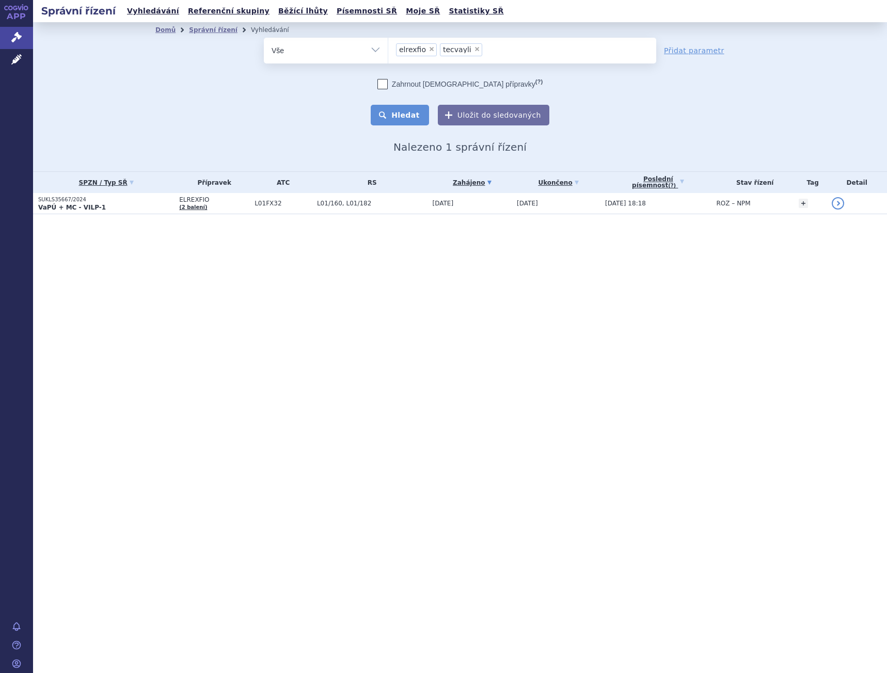
click at [421, 108] on button "Hledat" at bounding box center [399, 115] width 58 height 21
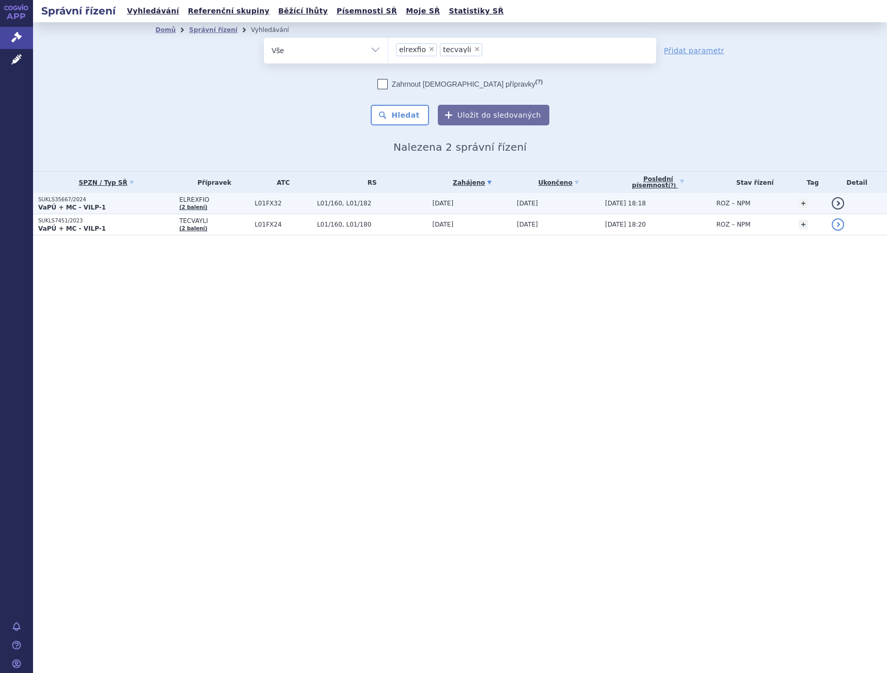
click at [558, 204] on td "[DATE]" at bounding box center [555, 203] width 88 height 21
